Goal: Obtain resource: Obtain resource

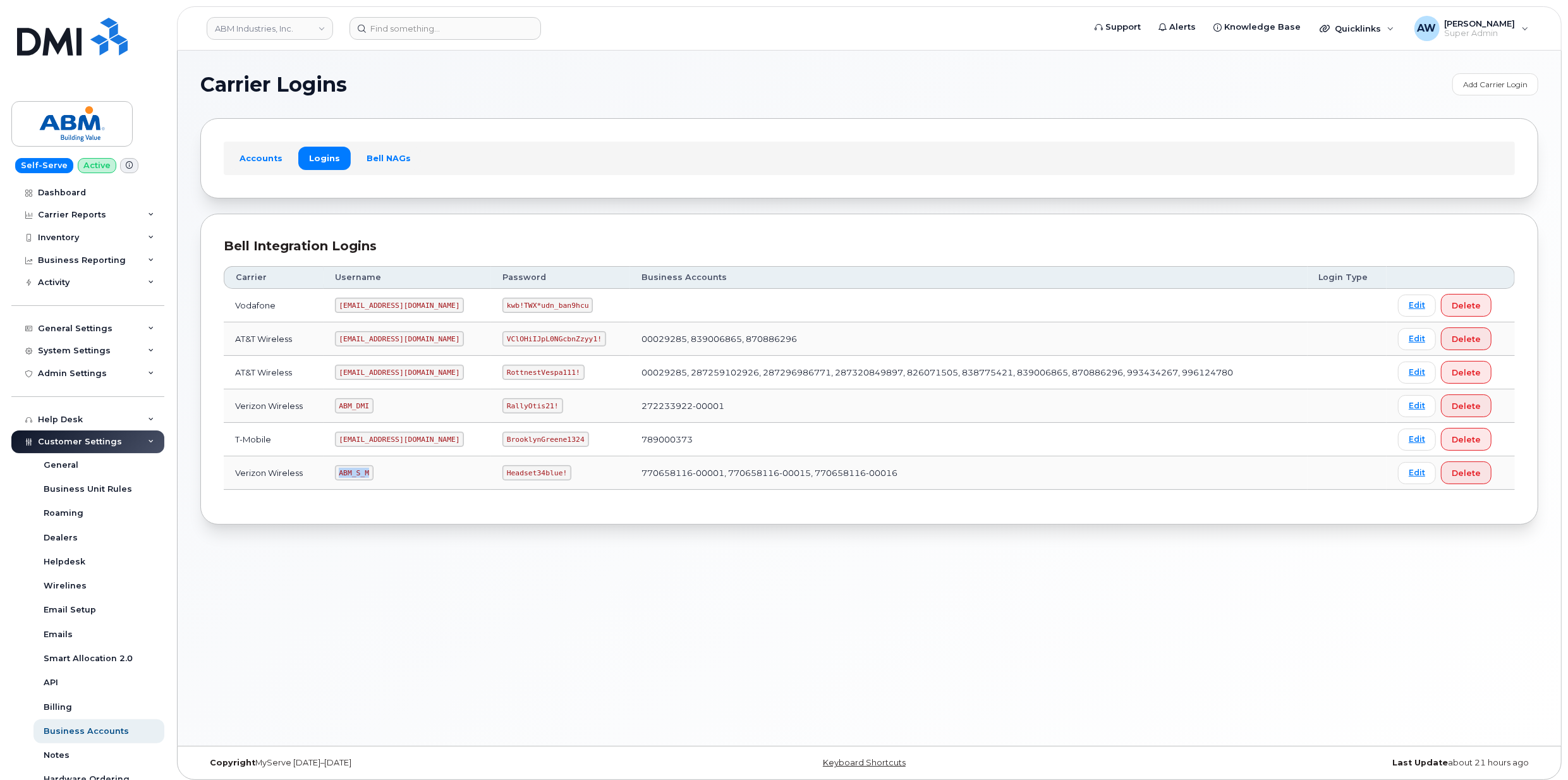
drag, startPoint x: 344, startPoint y: 476, endPoint x: 390, endPoint y: 480, distance: 46.2
click at [390, 480] on td "ABM_S_M" at bounding box center [407, 473] width 167 height 33
copy code "ABM_S_M"
drag, startPoint x: 466, startPoint y: 479, endPoint x: 529, endPoint y: 477, distance: 63.0
click at [529, 477] on td "Headset34blue!" at bounding box center [561, 473] width 139 height 33
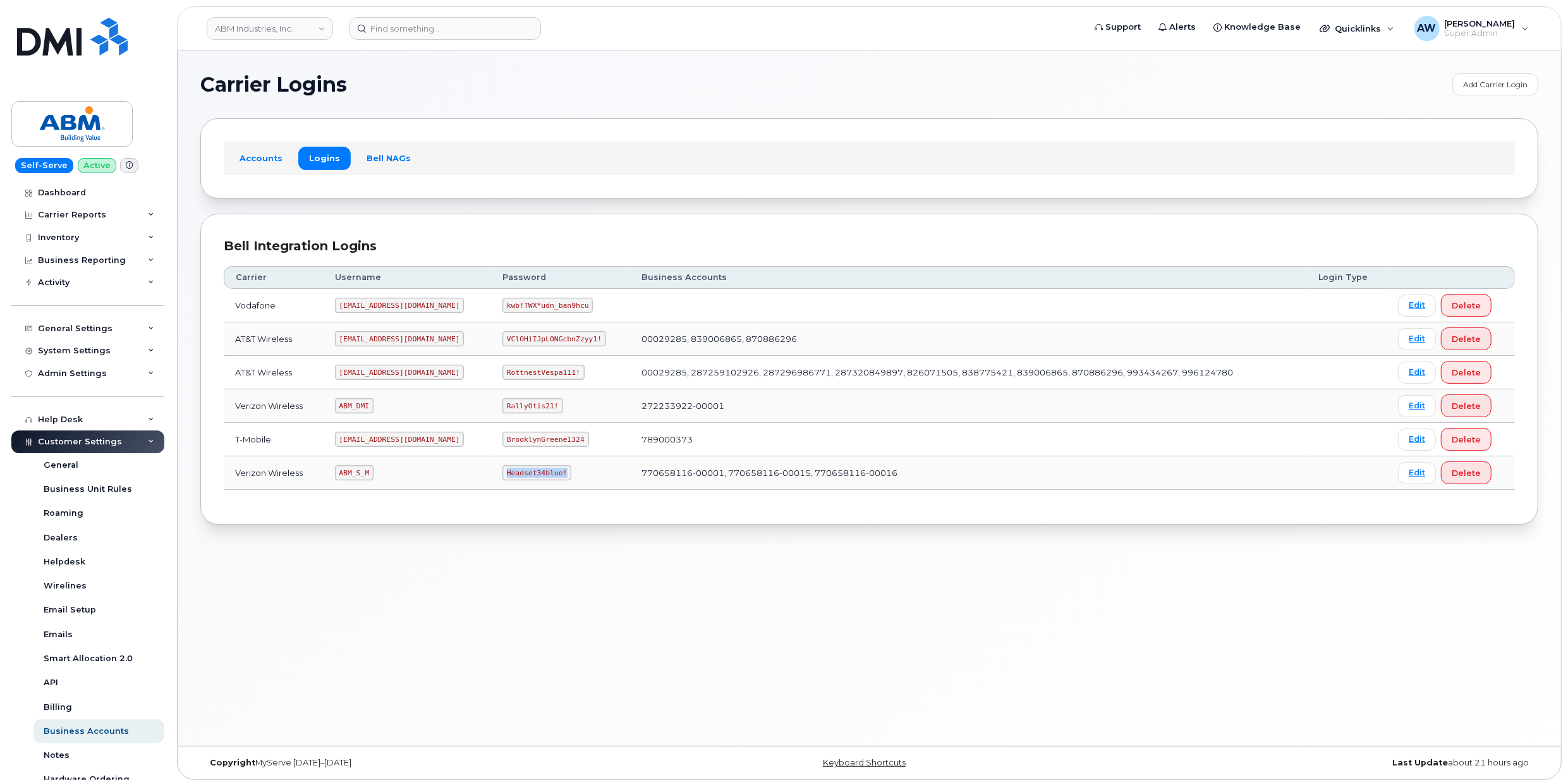
copy code "Headset34blue!"
drag, startPoint x: 341, startPoint y: 408, endPoint x: 370, endPoint y: 411, distance: 29.2
click at [370, 411] on code "ABM_DMI" at bounding box center [354, 405] width 39 height 15
copy code "ABM_DMI"
drag, startPoint x: 468, startPoint y: 411, endPoint x: 521, endPoint y: 411, distance: 53.0
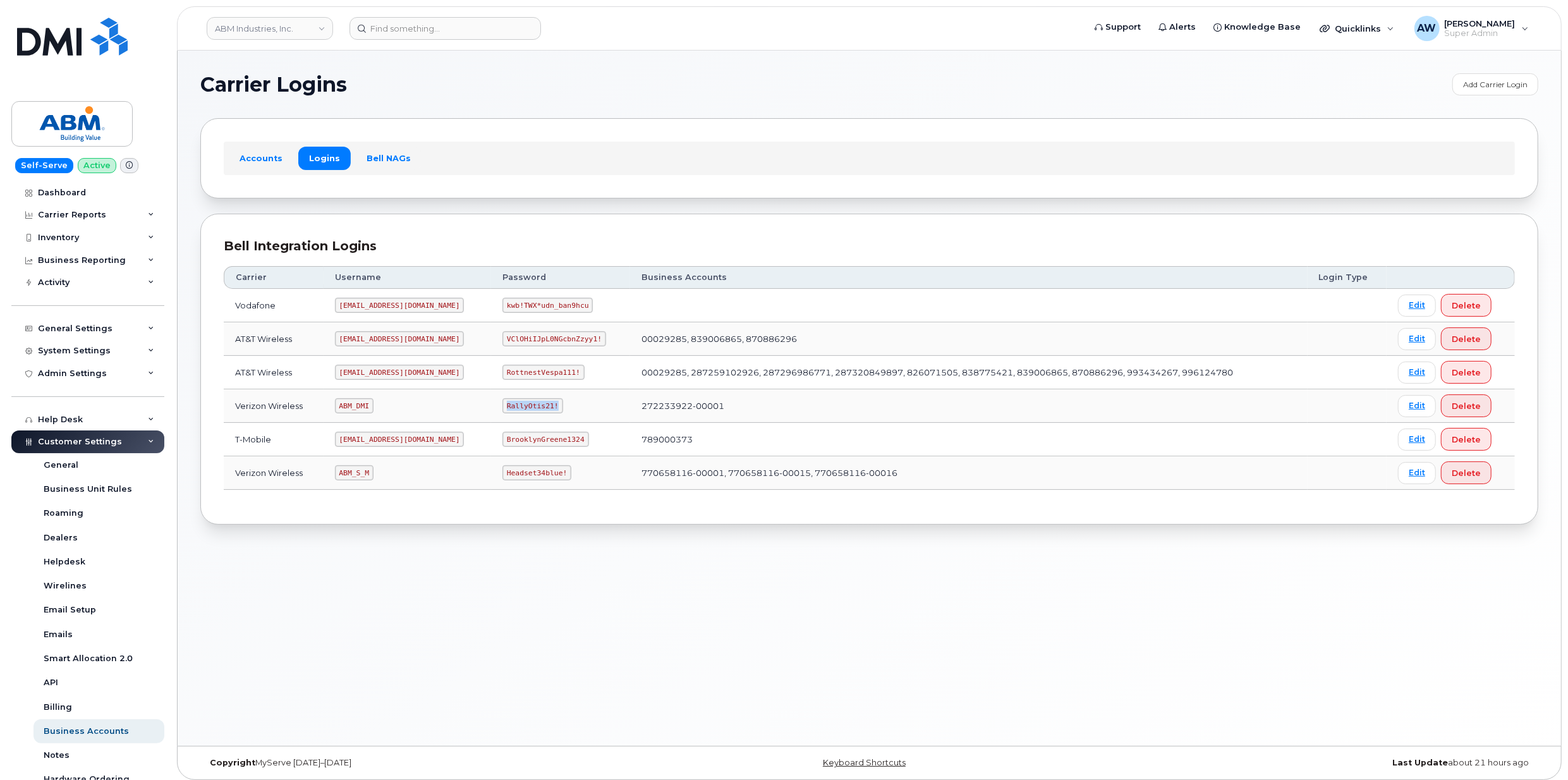
click at [521, 411] on td "RallyOtis21!" at bounding box center [561, 406] width 139 height 33
copy code "RallyOtis21!"
drag, startPoint x: 345, startPoint y: 376, endPoint x: 420, endPoint y: 378, distance: 75.0
click at [420, 378] on td "[EMAIL_ADDRESS][DOMAIN_NAME]" at bounding box center [407, 373] width 167 height 33
copy code "[EMAIL_ADDRESS][DOMAIN_NAME]"
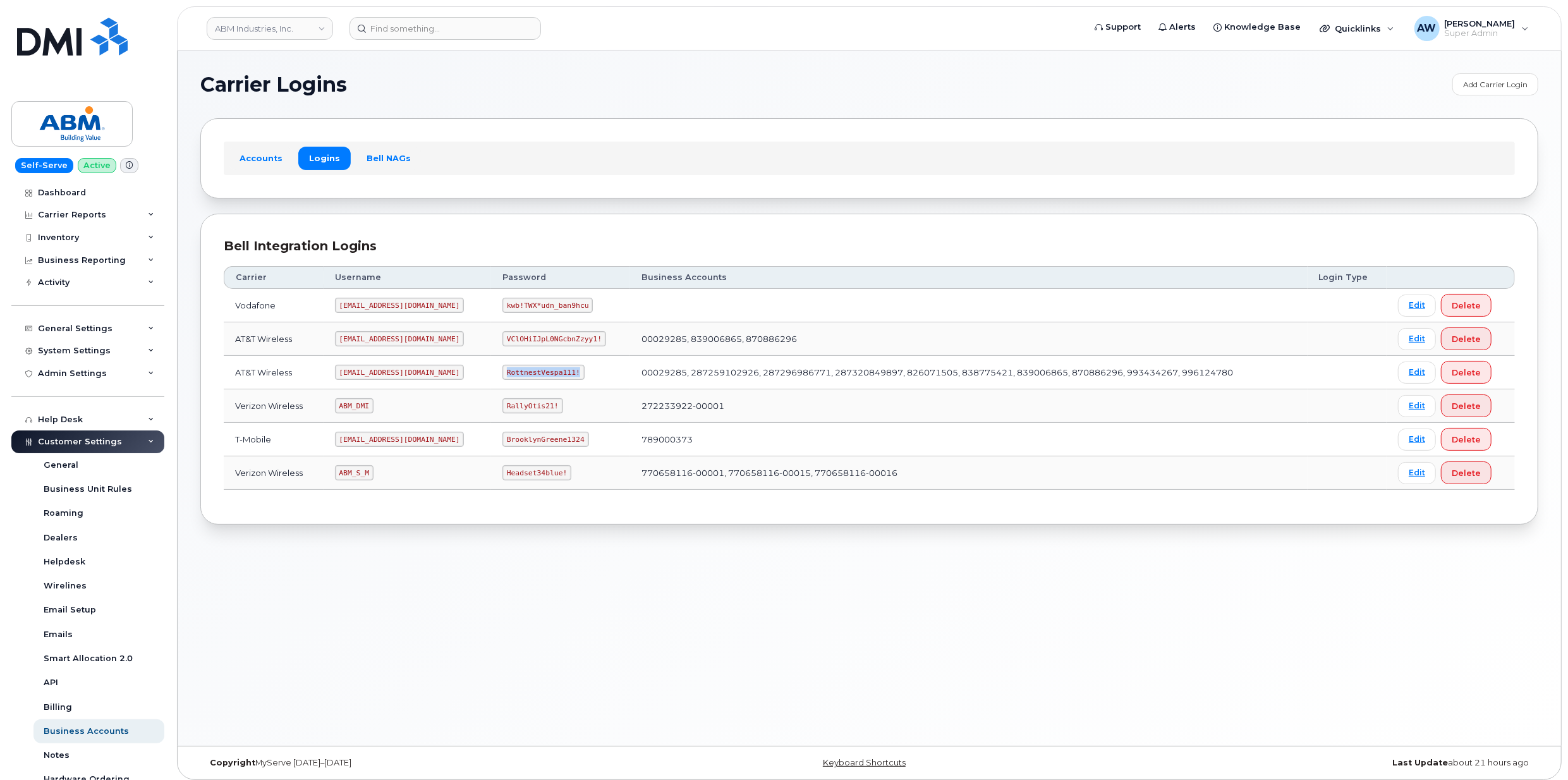
drag, startPoint x: 481, startPoint y: 375, endPoint x: 547, endPoint y: 384, distance: 66.6
click at [547, 384] on td "RottnestVespa111!" at bounding box center [561, 373] width 139 height 33
copy code "RottnestVespa111!"
